Goal: Information Seeking & Learning: Learn about a topic

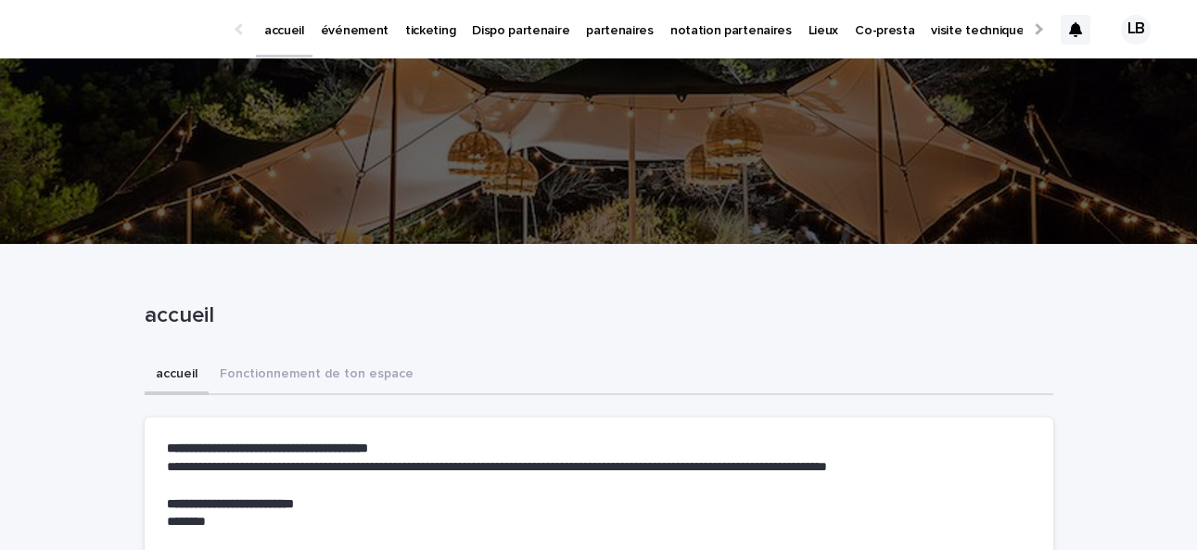
click at [1075, 27] on icon at bounding box center [1075, 29] width 13 height 15
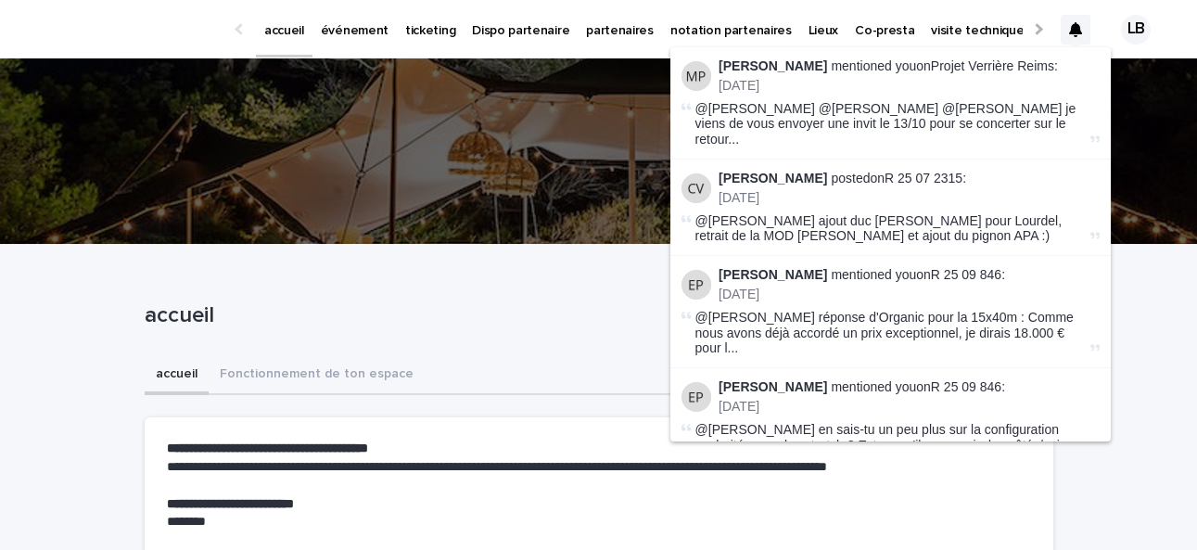
click at [982, 57] on li "[PERSON_NAME] mentioned you on Projet Verrière Reims : [DATE] @[PERSON_NAME] @[…" at bounding box center [890, 103] width 440 height 112
click at [982, 63] on link "Projet Verrière Reims" at bounding box center [992, 65] width 123 height 15
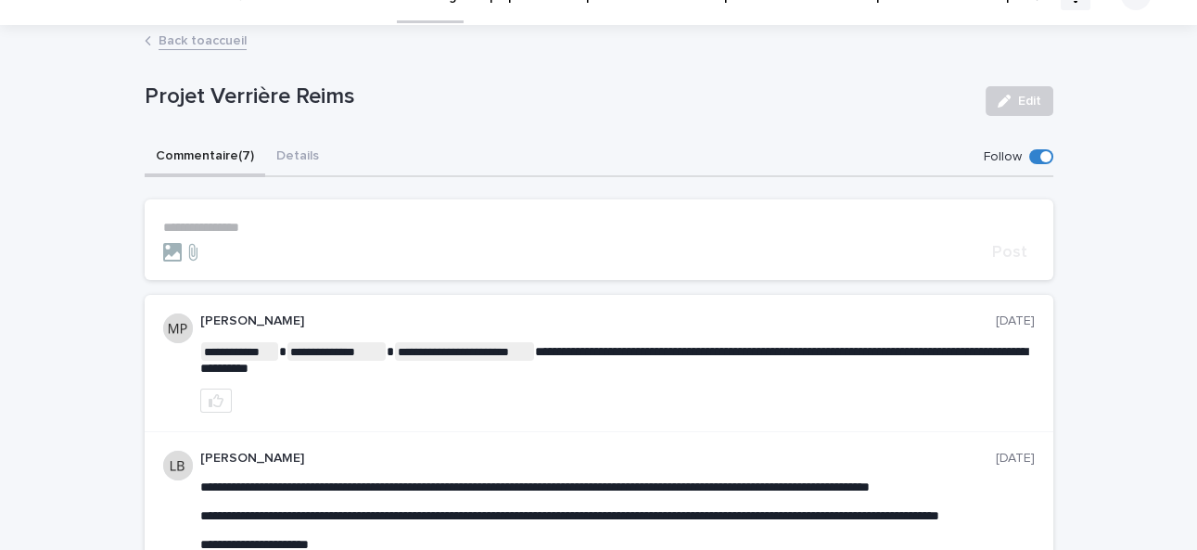
scroll to position [46, 0]
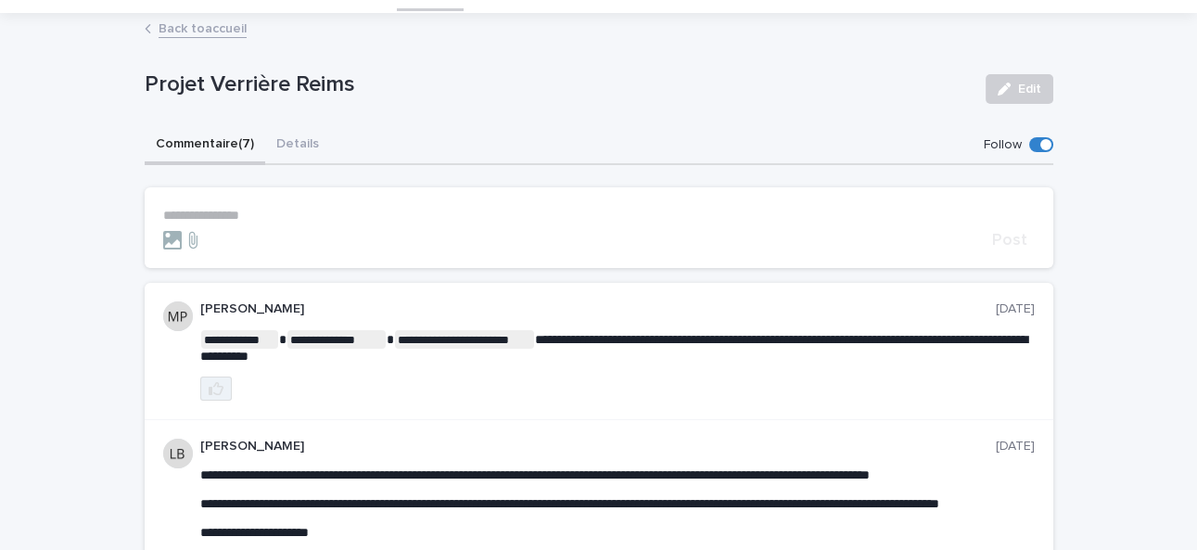
click at [218, 386] on icon "button" at bounding box center [216, 388] width 15 height 15
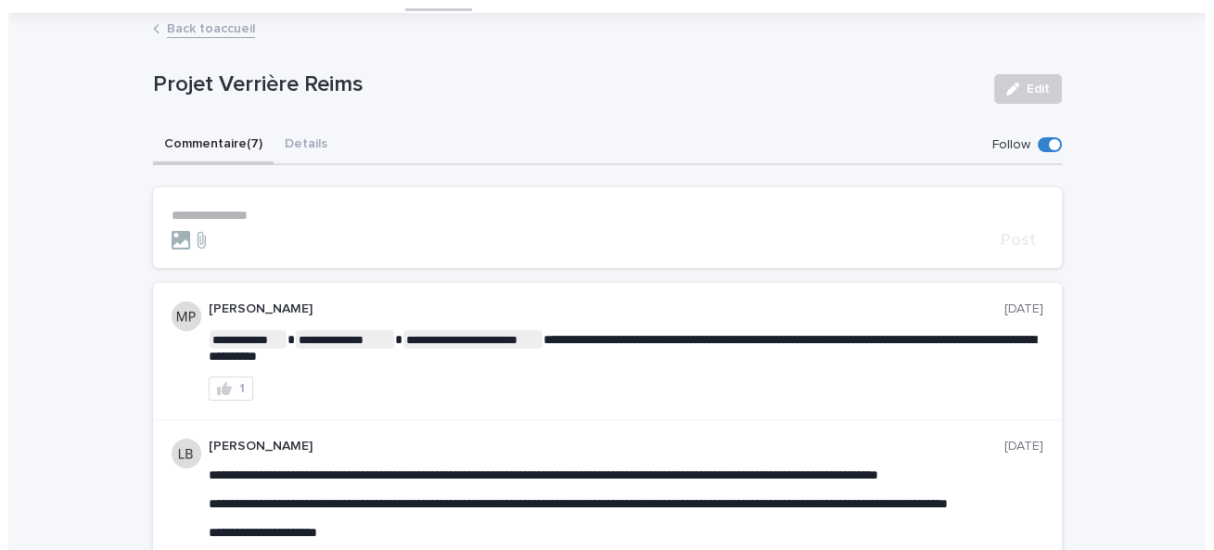
scroll to position [0, 0]
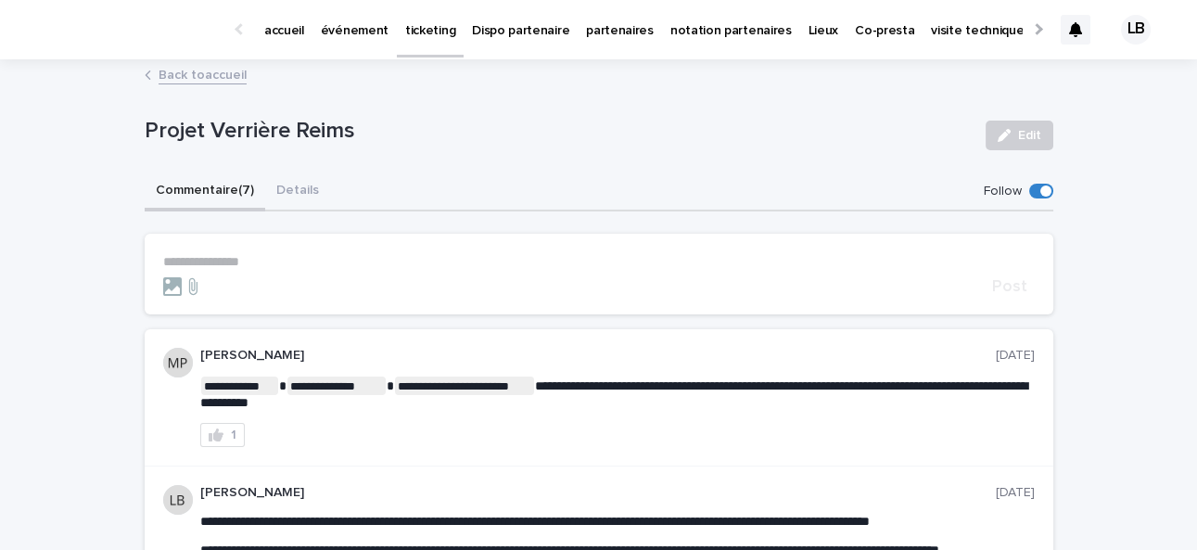
click at [272, 34] on p "accueil" at bounding box center [284, 19] width 40 height 39
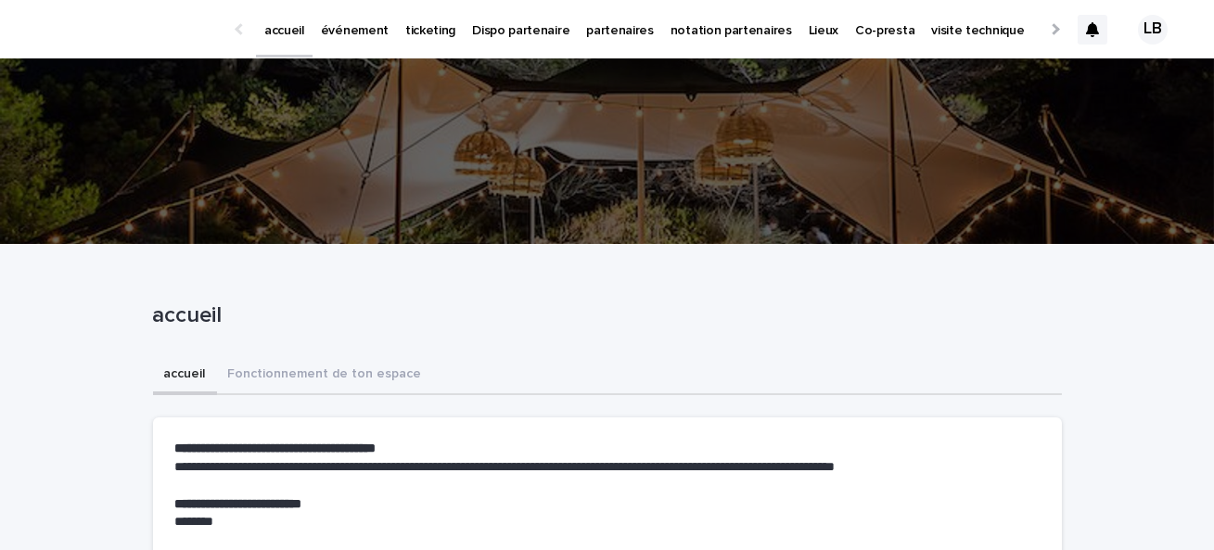
click at [349, 19] on p "événement" at bounding box center [355, 19] width 68 height 39
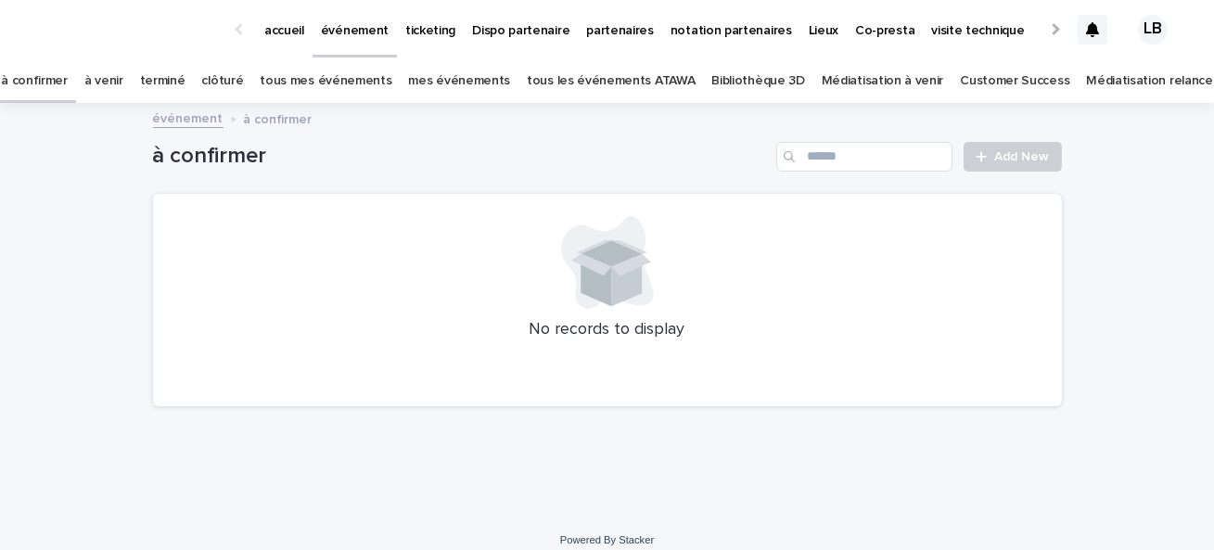
click at [123, 85] on link "à venir" at bounding box center [103, 81] width 39 height 44
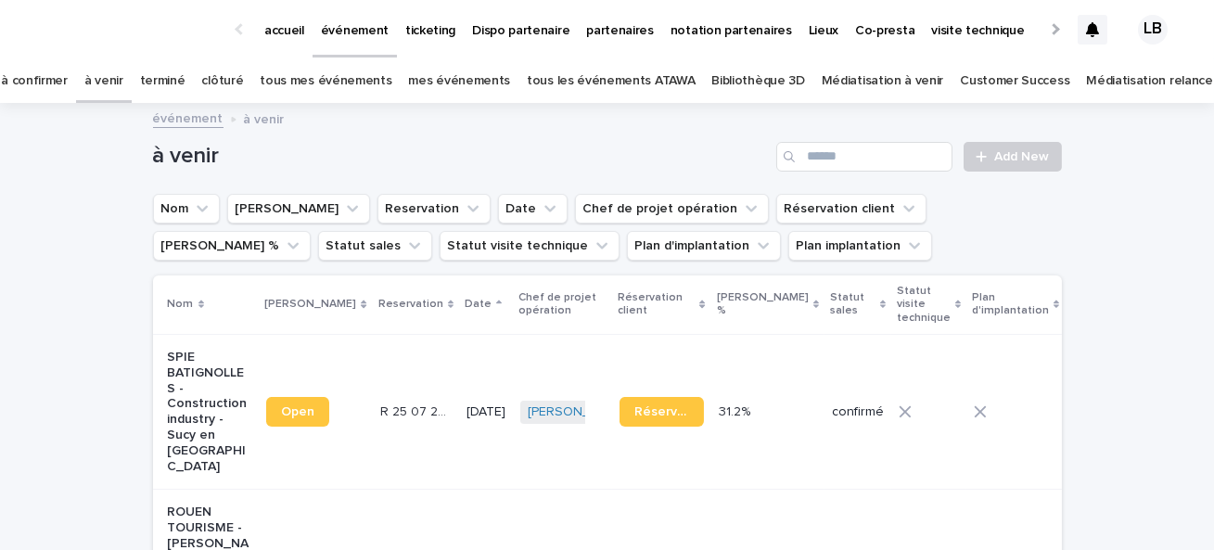
click at [583, 85] on link "tous les événements ATAWA" at bounding box center [611, 81] width 168 height 44
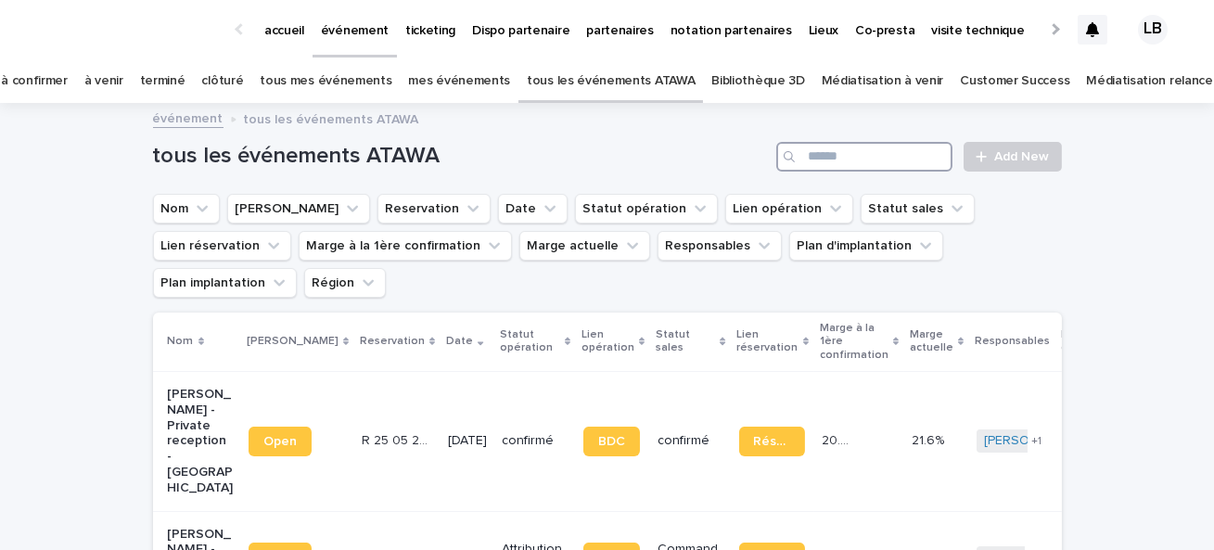
click at [872, 166] on input "Search" at bounding box center [864, 157] width 176 height 30
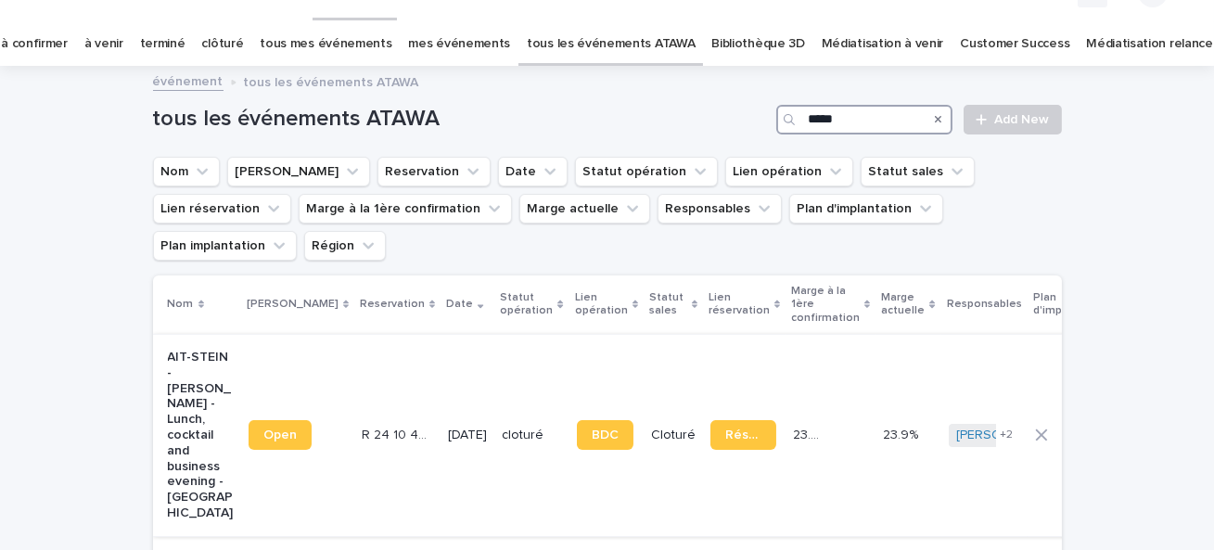
scroll to position [36, 0]
type input "*****"
click at [68, 56] on link "à confirmer" at bounding box center [34, 45] width 67 height 44
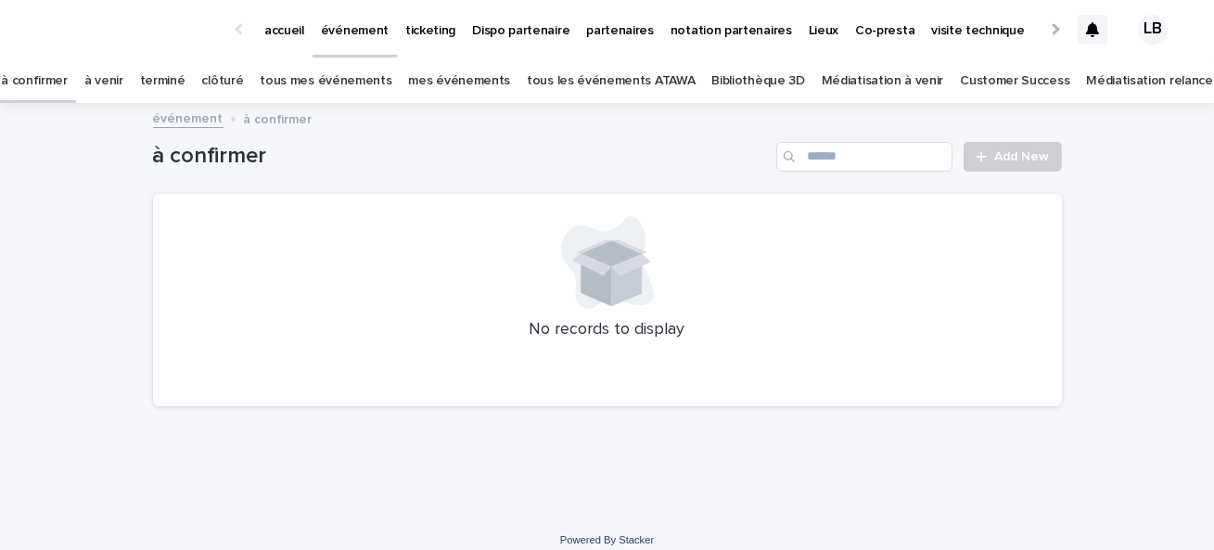
scroll to position [16, 0]
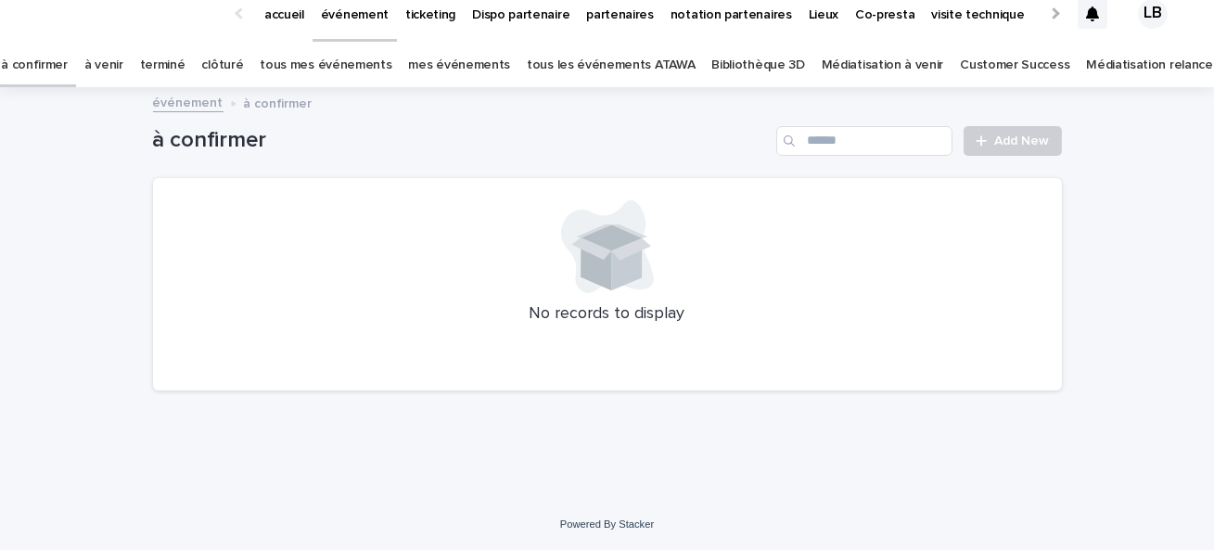
click at [123, 53] on link "à venir" at bounding box center [103, 66] width 39 height 44
